Goal: Transaction & Acquisition: Purchase product/service

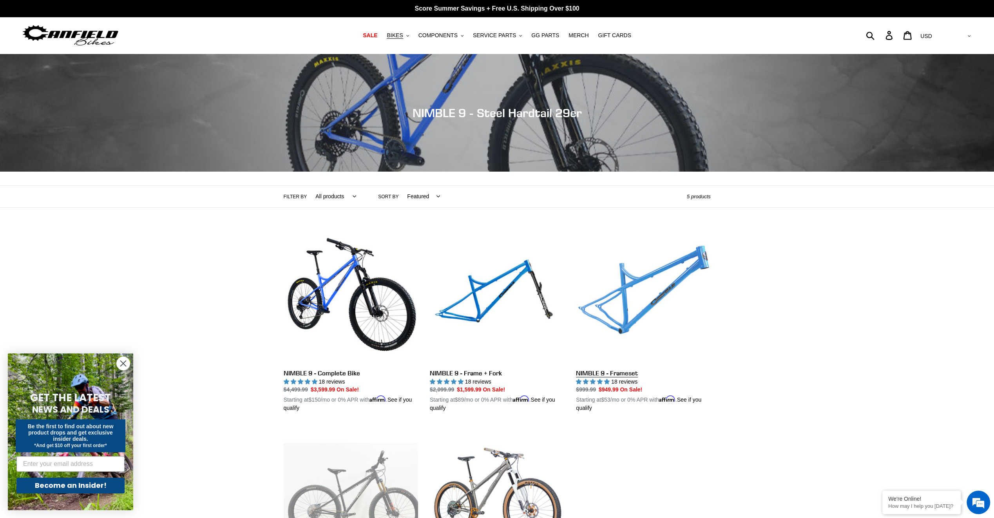
click at [618, 374] on link "NIMBLE 9 - Frameset" at bounding box center [643, 320] width 134 height 183
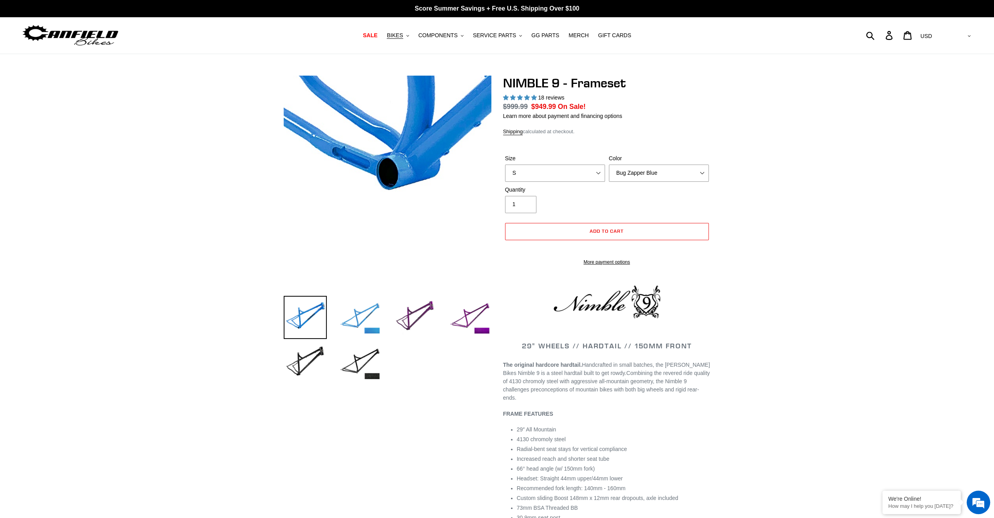
select select "highest-rating"
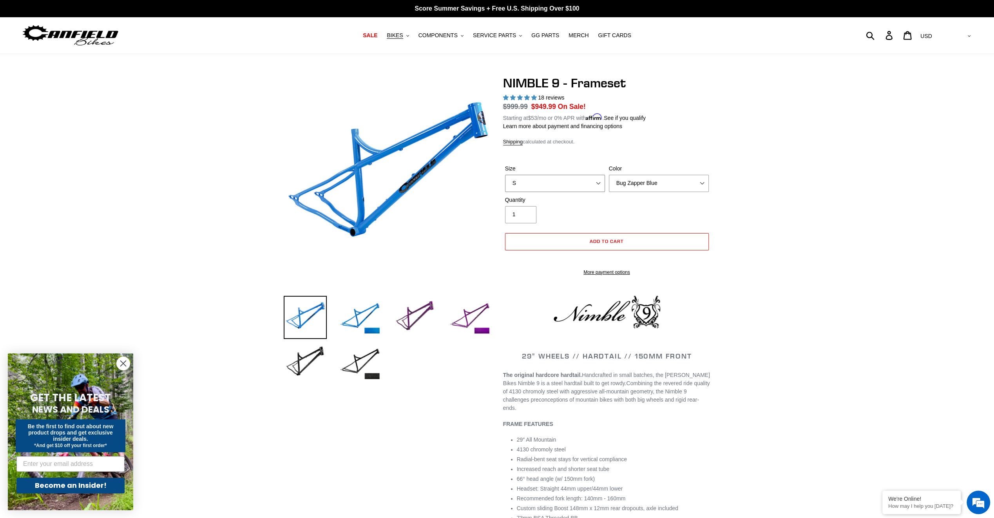
click at [553, 186] on select "S M L XL" at bounding box center [555, 183] width 100 height 17
select select "M"
click at [505, 175] on select "S M L XL" at bounding box center [555, 183] width 100 height 17
